Goal: Task Accomplishment & Management: Use online tool/utility

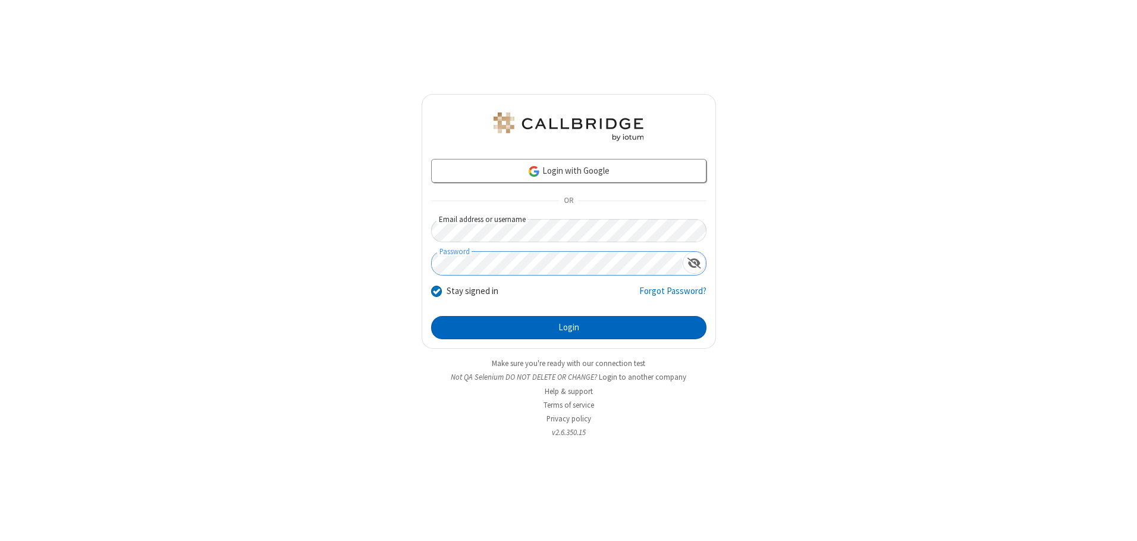
click at [569, 327] on button "Login" at bounding box center [568, 328] width 275 height 24
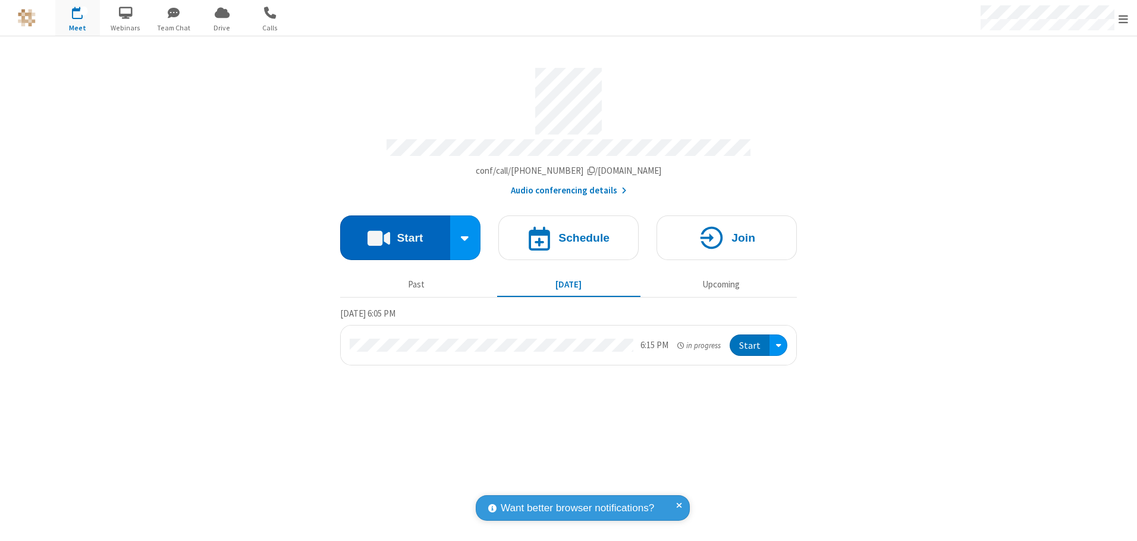
click at [395, 233] on button "Start" at bounding box center [395, 237] width 110 height 45
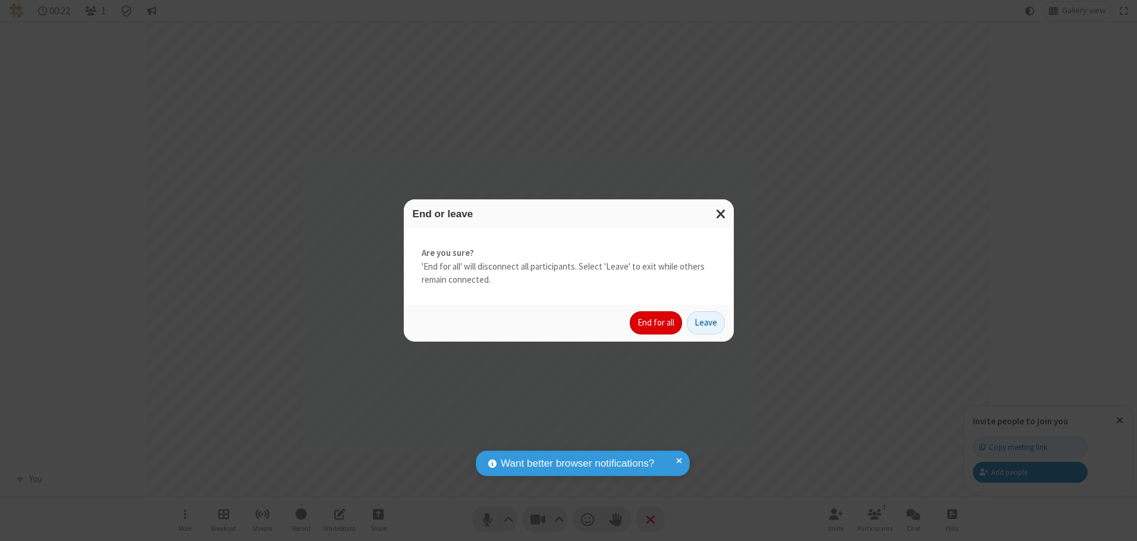
click at [657, 322] on button "End for all" at bounding box center [656, 323] width 52 height 24
